Goal: Information Seeking & Learning: Check status

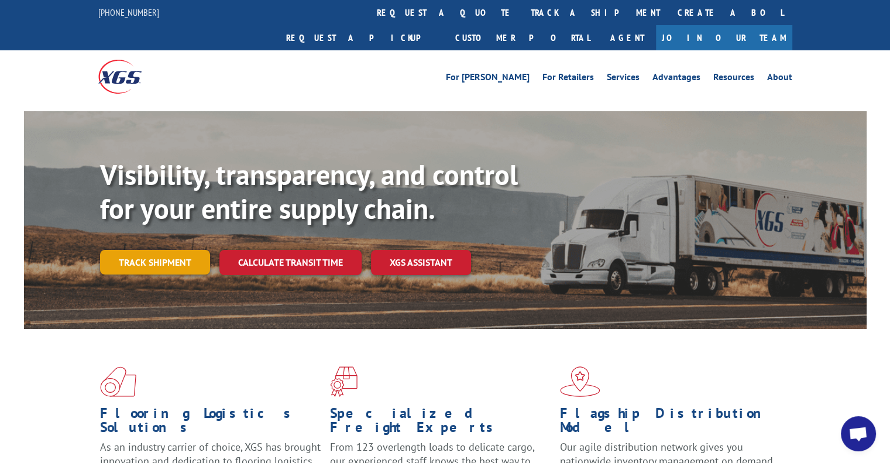
click at [176, 250] on link "Track shipment" at bounding box center [155, 262] width 110 height 25
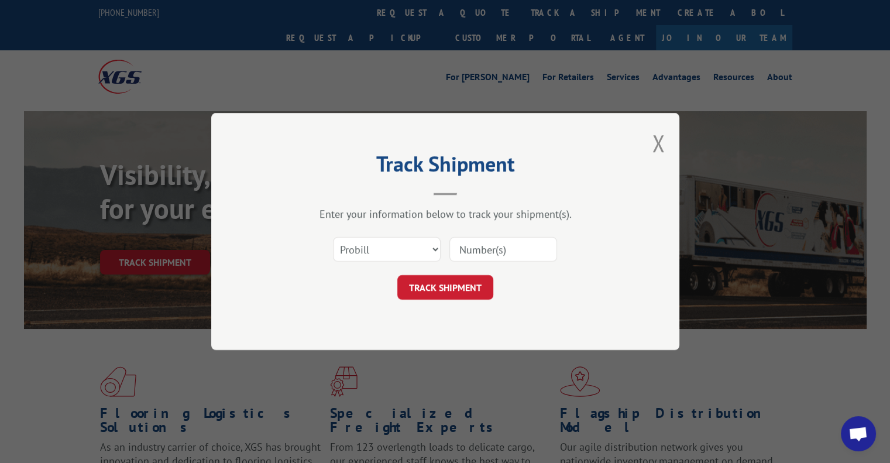
click at [495, 250] on input at bounding box center [503, 249] width 108 height 25
paste input "17496916"
type input "17496916"
click at [473, 281] on button "TRACK SHIPMENT" at bounding box center [445, 287] width 96 height 25
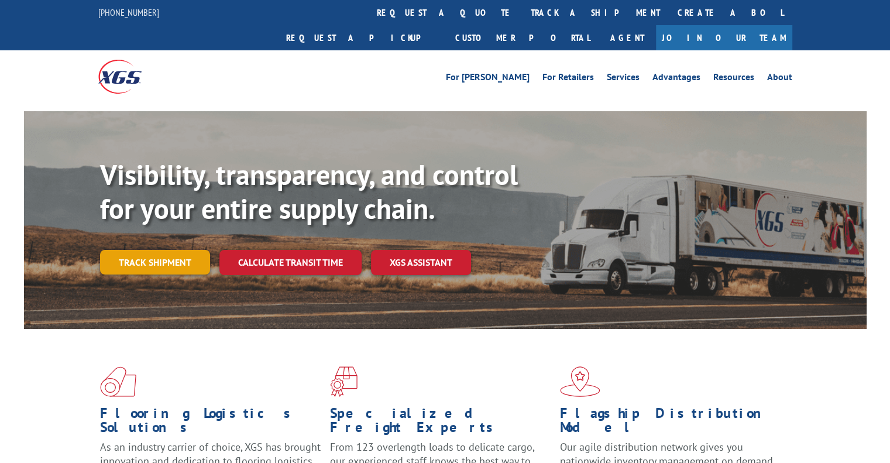
click at [190, 250] on link "Track shipment" at bounding box center [155, 262] width 110 height 25
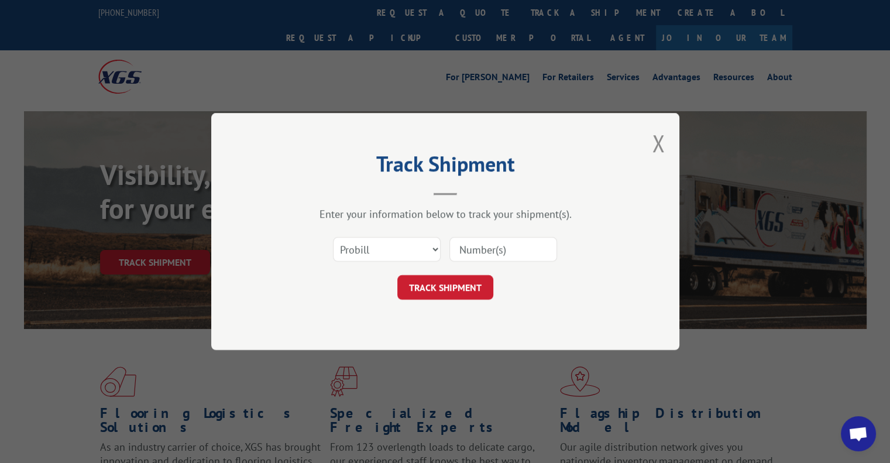
click at [512, 253] on input at bounding box center [503, 249] width 108 height 25
paste input "17496905"
type input "17496905"
click at [447, 290] on button "TRACK SHIPMENT" at bounding box center [445, 287] width 96 height 25
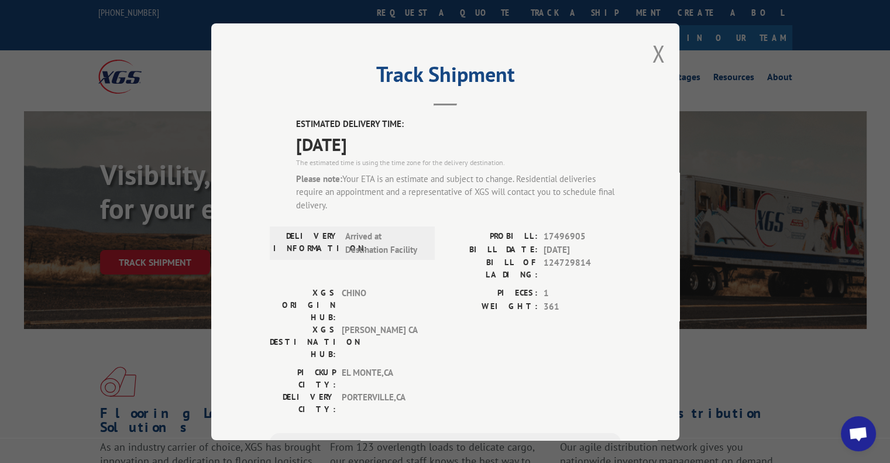
drag, startPoint x: 316, startPoint y: 146, endPoint x: 426, endPoint y: 146, distance: 110.0
click at [426, 146] on span "09/08/2025" at bounding box center [458, 144] width 325 height 26
click at [438, 184] on div "Please note: Your ETA is an estimate and subject to change. Residential deliver…" at bounding box center [458, 192] width 325 height 40
drag, startPoint x: 355, startPoint y: 230, endPoint x: 407, endPoint y: 256, distance: 58.6
click at [407, 256] on div "DELIVERY INFORMATION: Arrived at Destination Facility" at bounding box center [352, 242] width 165 height 33
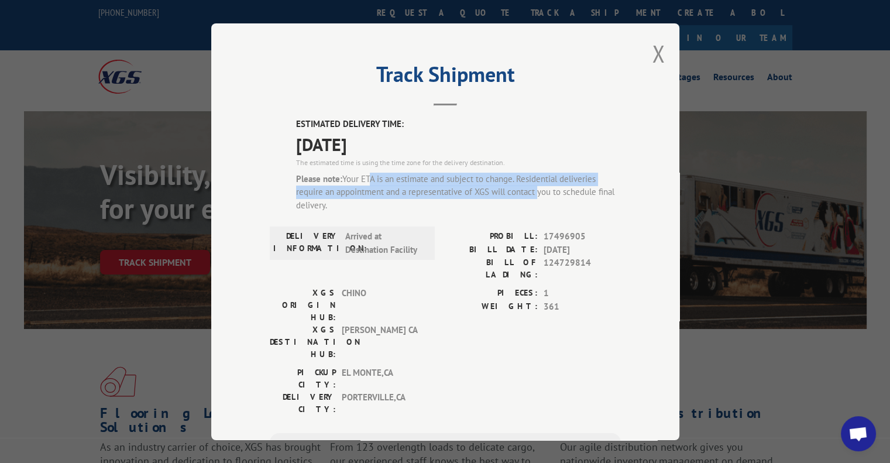
drag, startPoint x: 364, startPoint y: 177, endPoint x: 532, endPoint y: 192, distance: 168.6
click at [532, 192] on div "Please note: Your ETA is an estimate and subject to change. Residential deliver…" at bounding box center [458, 192] width 325 height 40
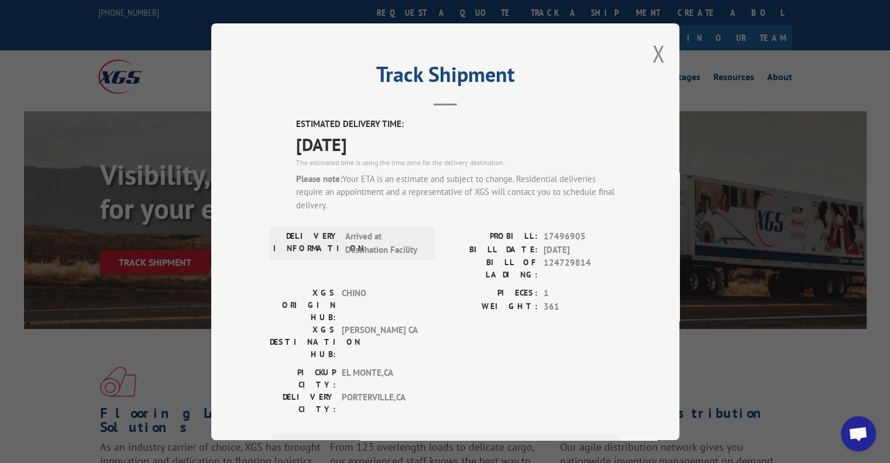
click at [590, 201] on div "Please note: Your ETA is an estimate and subject to change. Residential deliver…" at bounding box center [458, 192] width 325 height 40
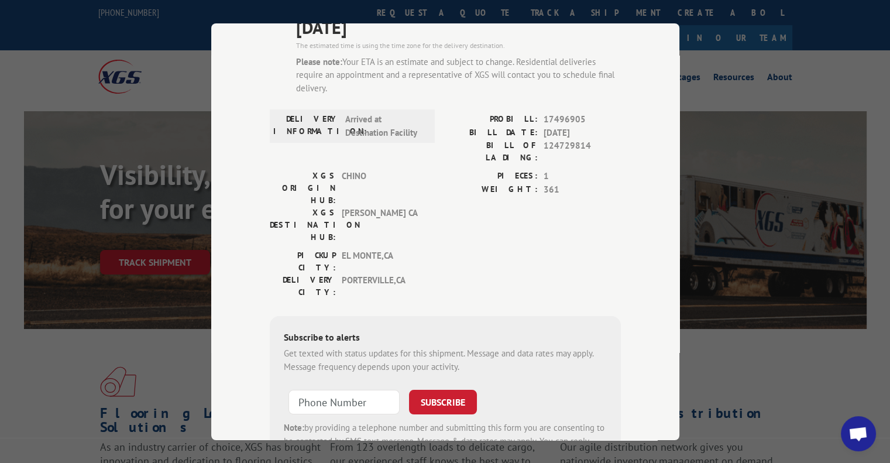
scroll to position [163, 0]
